Goal: Transaction & Acquisition: Purchase product/service

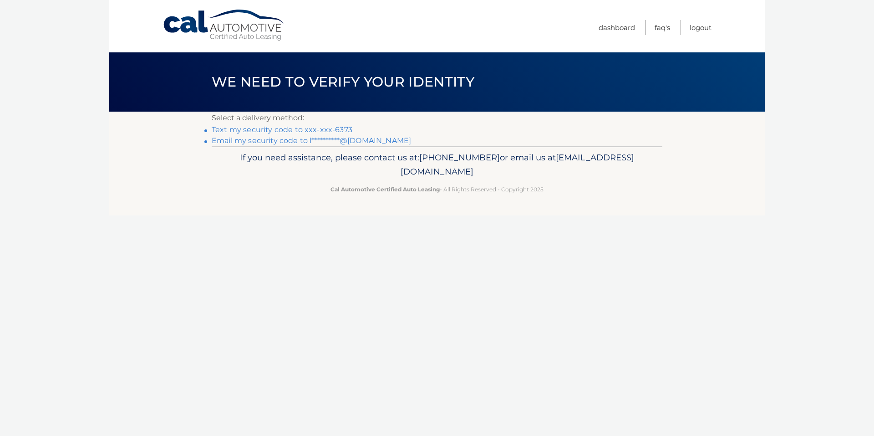
click at [297, 128] on link "Text my security code to xxx-xxx-6373" at bounding box center [282, 129] width 141 height 9
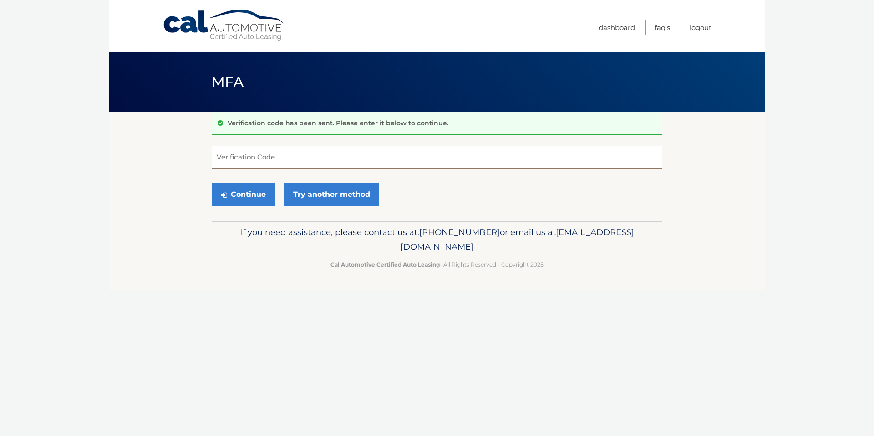
drag, startPoint x: 232, startPoint y: 161, endPoint x: 248, endPoint y: 151, distance: 18.4
click at [234, 160] on input "Verification Code" at bounding box center [437, 157] width 451 height 23
type input "622272"
drag, startPoint x: 236, startPoint y: 202, endPoint x: 240, endPoint y: 196, distance: 7.6
click at [236, 202] on button "Continue" at bounding box center [243, 194] width 63 height 23
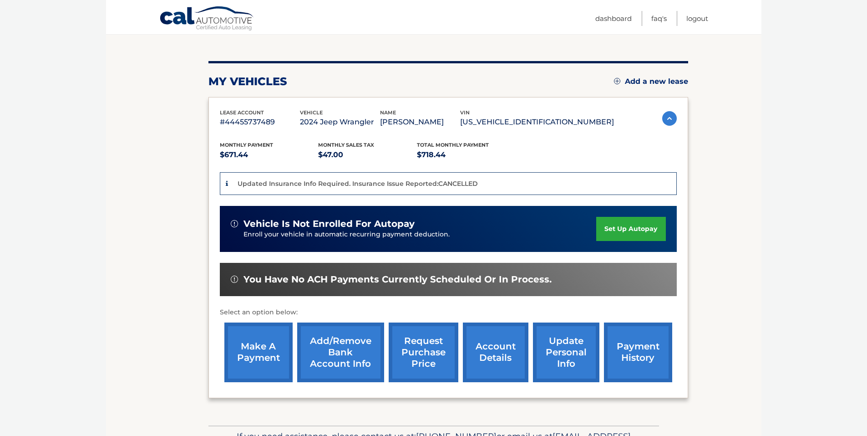
scroll to position [106, 0]
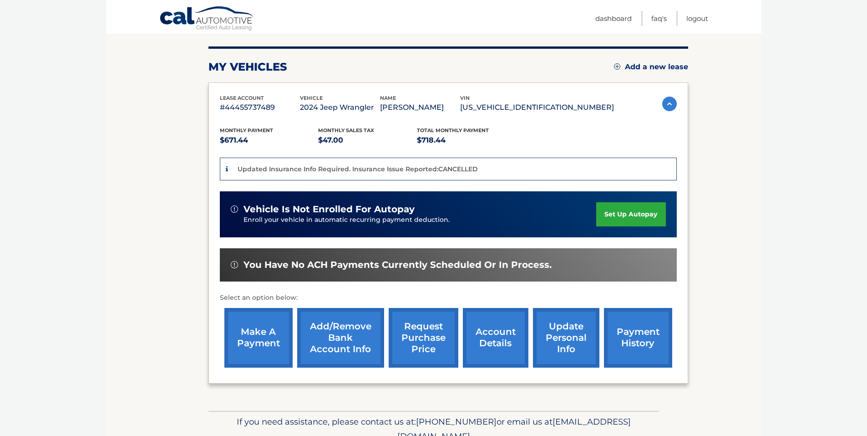
click at [254, 334] on link "make a payment" at bounding box center [258, 338] width 68 height 60
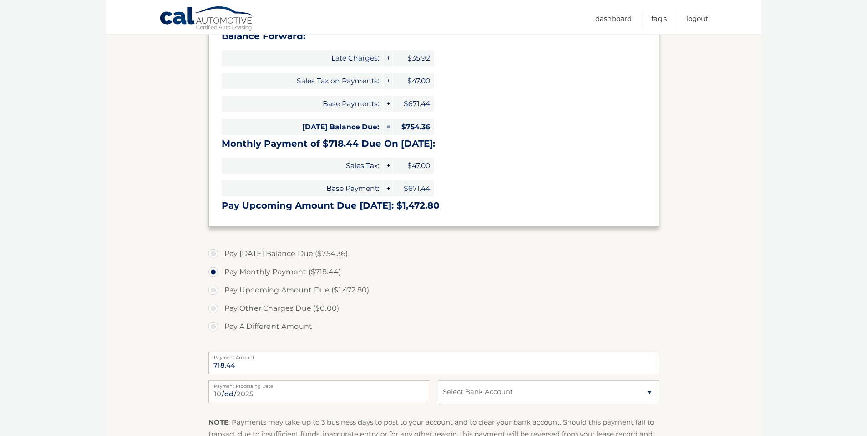
scroll to position [167, 0]
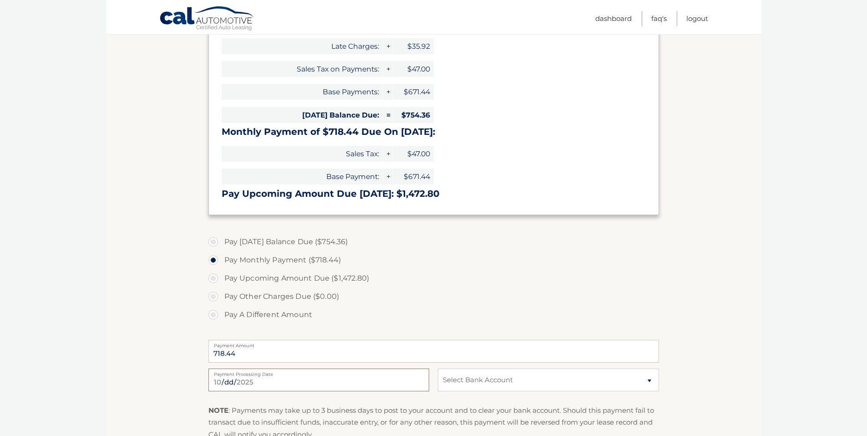
click at [264, 382] on input "2025-10-06" at bounding box center [319, 379] width 221 height 23
type input "2025-10-10"
click at [652, 382] on select "Select Bank Account Checking CAPITAL ONE N.A. *****9771 Checking NAVY FEDERAL C…" at bounding box center [548, 379] width 221 height 23
select select "ZDhiY2FmNzItM2I2MS00Y2EzLWI0Y2EtMzU2ZjNhNzEyNDcx"
click at [438, 368] on select "Select Bank Account Checking CAPITAL ONE N.A. *****9771 Checking NAVY FEDERAL C…" at bounding box center [548, 379] width 221 height 23
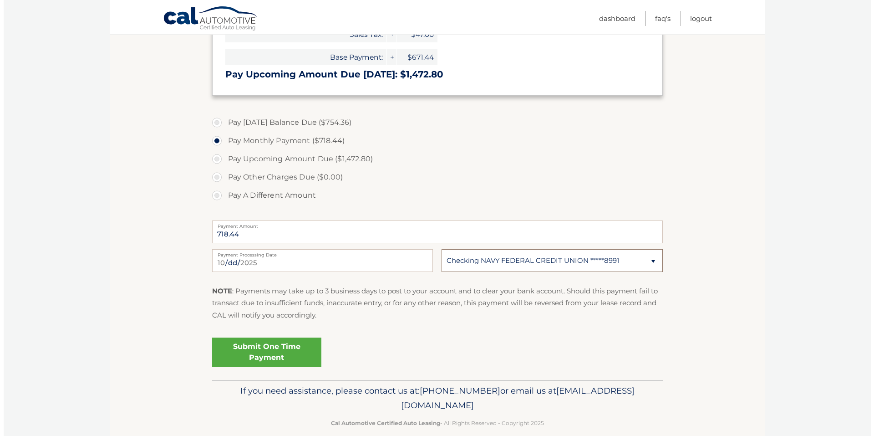
scroll to position [288, 0]
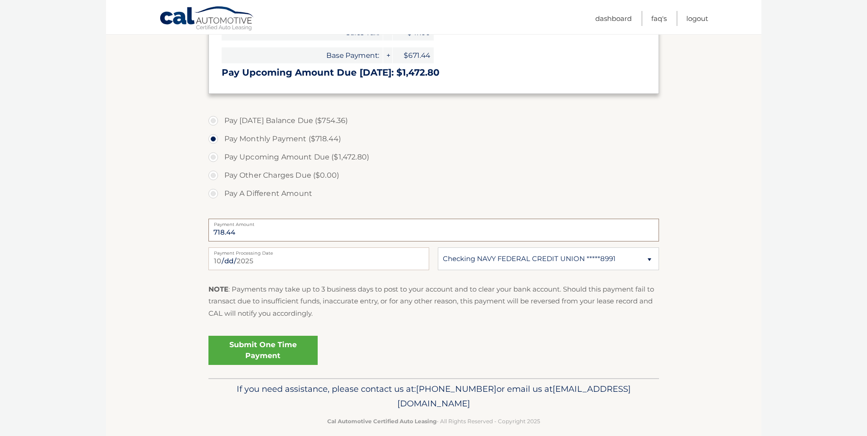
drag, startPoint x: 236, startPoint y: 234, endPoint x: 212, endPoint y: 240, distance: 25.0
click at [212, 240] on input "718.44" at bounding box center [434, 230] width 451 height 23
drag, startPoint x: 212, startPoint y: 240, endPoint x: 256, endPoint y: 224, distance: 46.8
click at [256, 224] on label "Payment Amount" at bounding box center [434, 222] width 451 height 7
click at [256, 224] on input "718.44" at bounding box center [434, 230] width 451 height 23
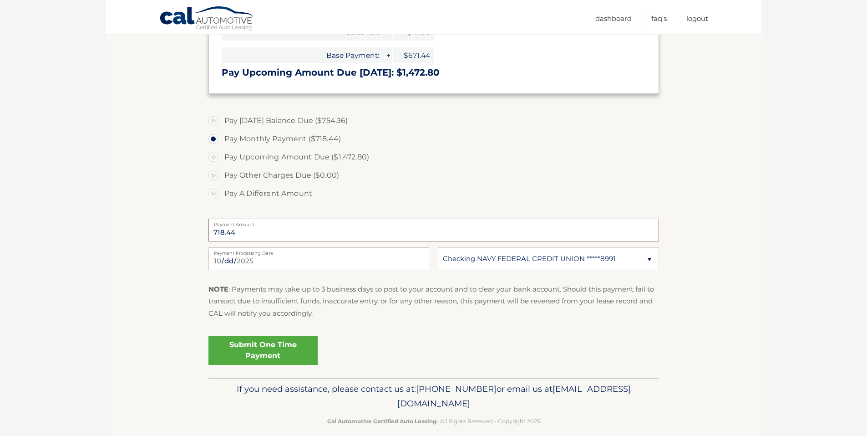
drag, startPoint x: 256, startPoint y: 224, endPoint x: 255, endPoint y: 230, distance: 5.6
click at [255, 230] on input "718.44" at bounding box center [434, 230] width 451 height 23
click at [214, 136] on label "Pay Monthly Payment ($718.44)" at bounding box center [434, 139] width 451 height 18
click at [214, 136] on input "Pay Monthly Payment ($718.44)" at bounding box center [216, 137] width 9 height 15
click at [215, 189] on label "Pay A Different Amount" at bounding box center [434, 193] width 451 height 18
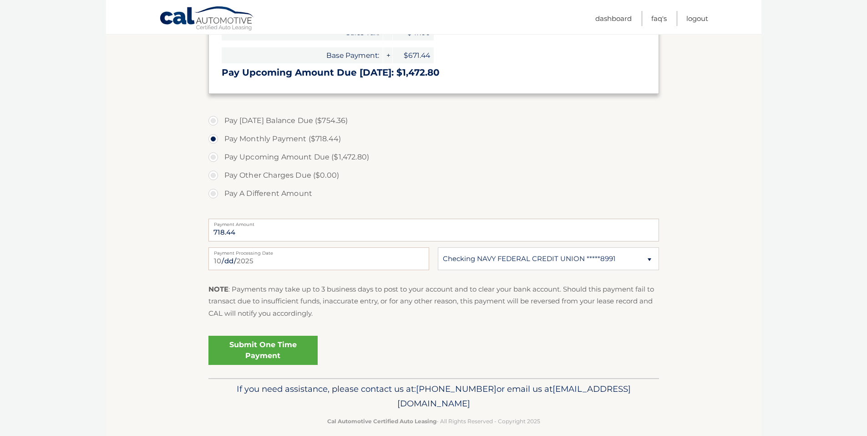
click at [215, 189] on input "Pay A Different Amount" at bounding box center [216, 191] width 9 height 15
radio input "true"
type input "754.36"
click at [261, 346] on link "Submit One Time Payment" at bounding box center [263, 350] width 109 height 29
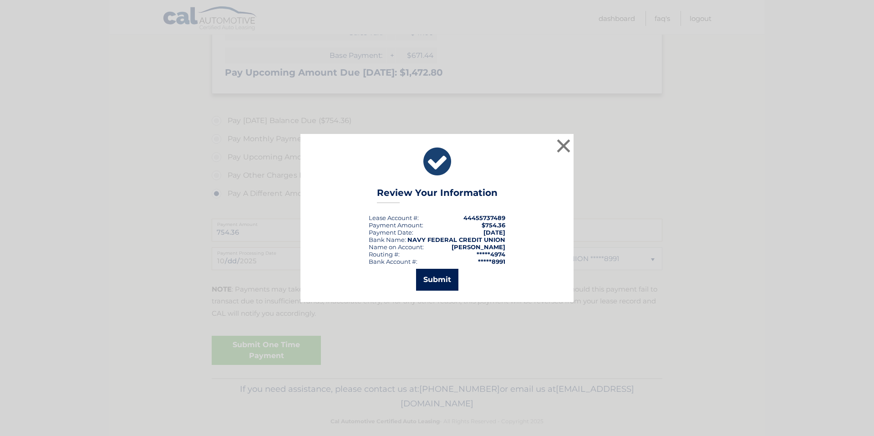
click at [439, 275] on button "Submit" at bounding box center [437, 280] width 42 height 22
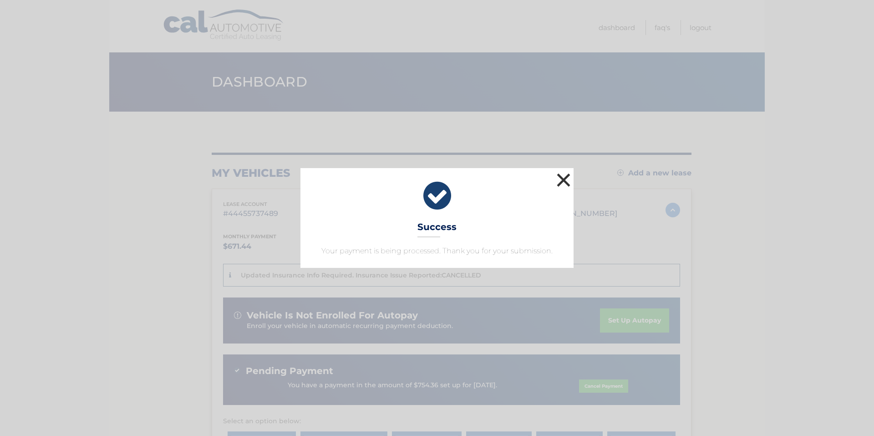
drag, startPoint x: 559, startPoint y: 168, endPoint x: 557, endPoint y: 188, distance: 20.1
click at [557, 186] on button "×" at bounding box center [564, 180] width 18 height 18
